Goal: Browse casually: Explore the website without a specific task or goal

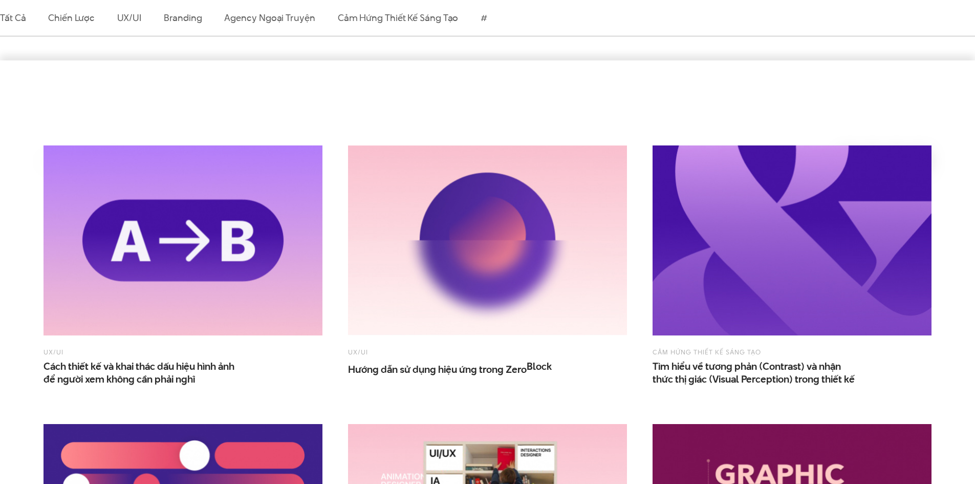
scroll to position [409, 0]
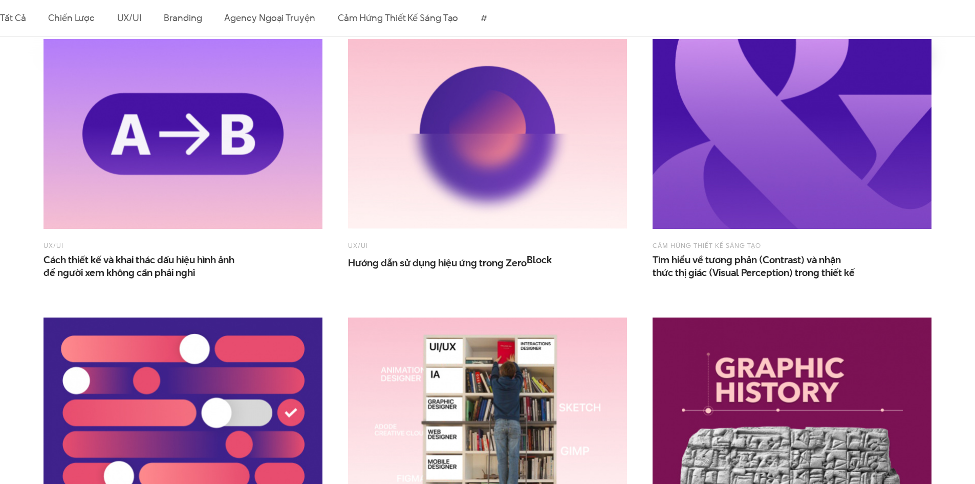
click at [719, 138] on img at bounding box center [792, 134] width 279 height 190
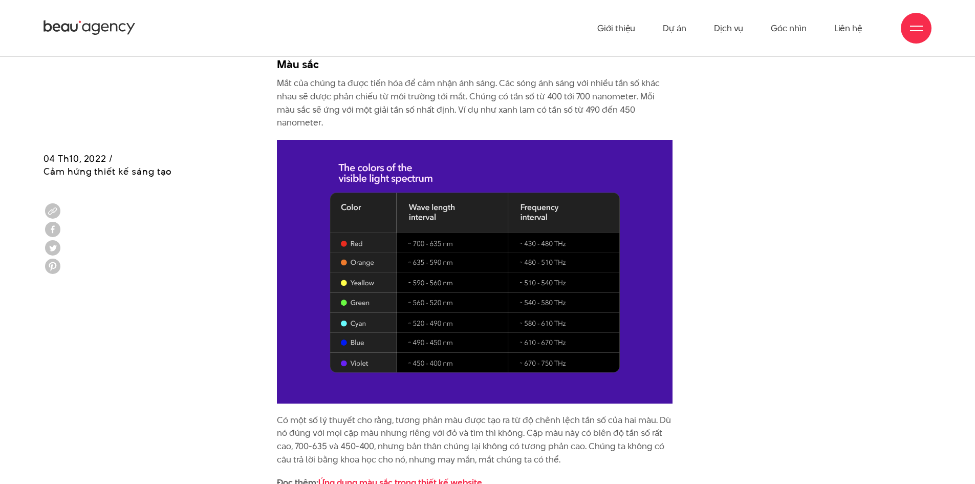
scroll to position [1280, 0]
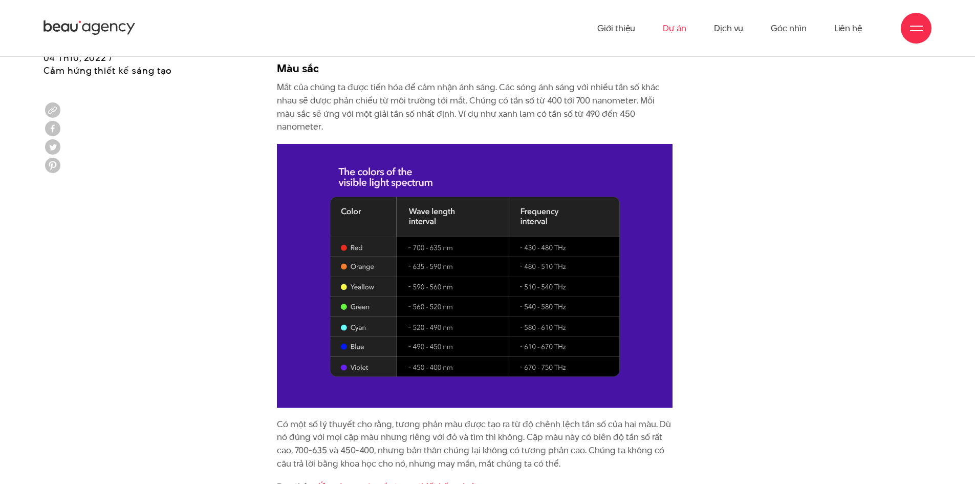
click at [679, 27] on link "Dự án" at bounding box center [675, 28] width 24 height 56
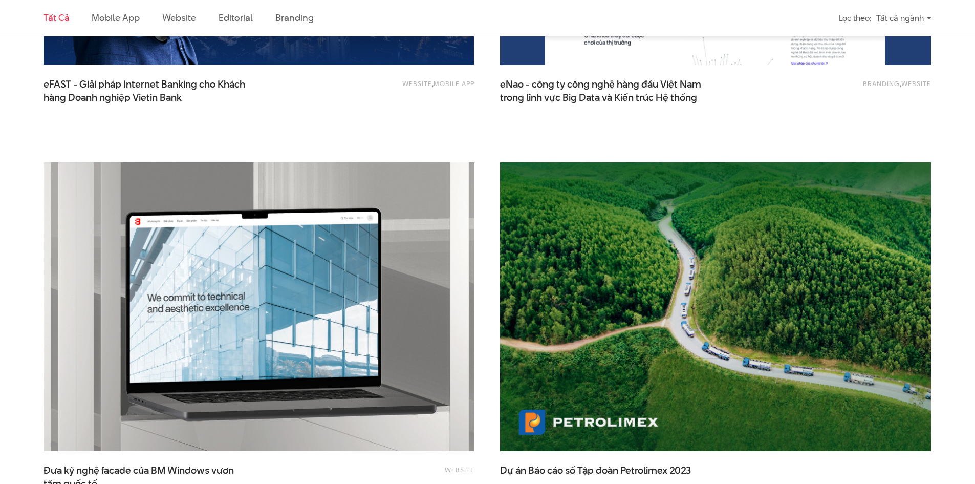
scroll to position [1996, 0]
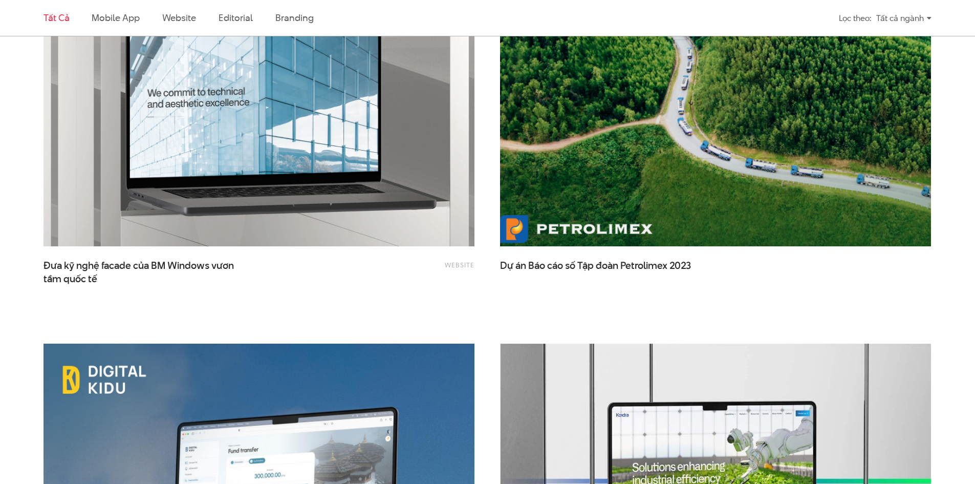
click at [700, 132] on img at bounding box center [716, 102] width 474 height 318
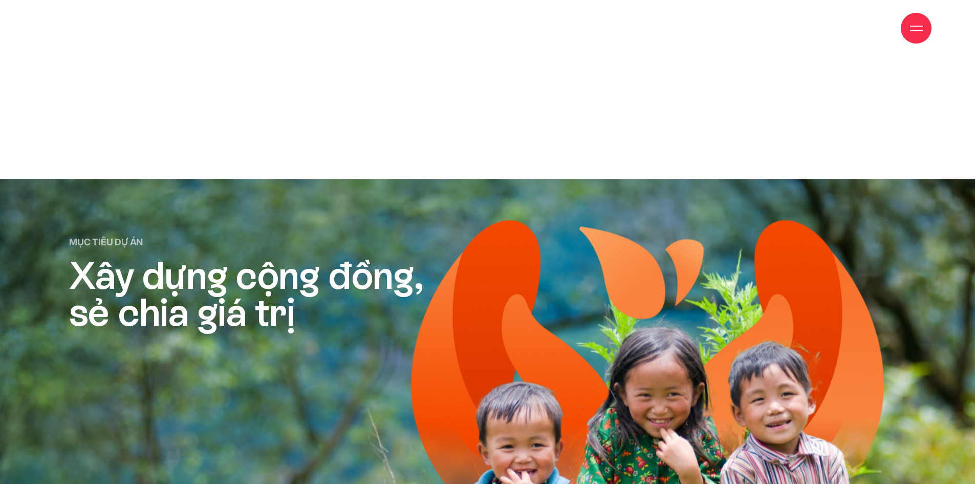
scroll to position [2713, 0]
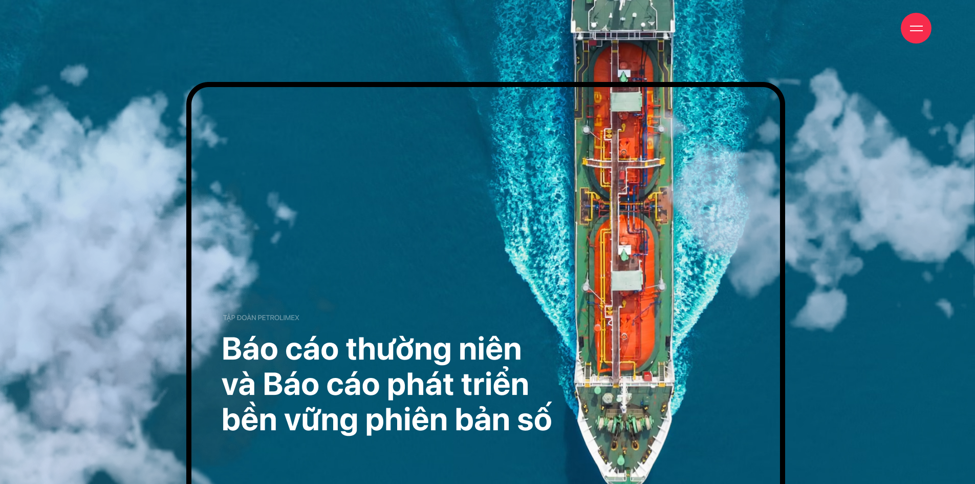
scroll to position [154, 0]
